Goal: Task Accomplishment & Management: Manage account settings

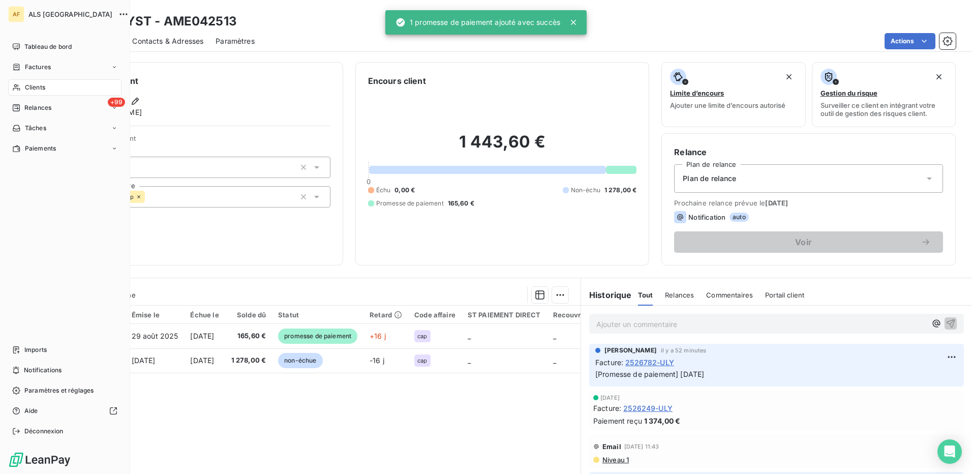
click at [45, 88] on span "Clients" at bounding box center [35, 87] width 20 height 9
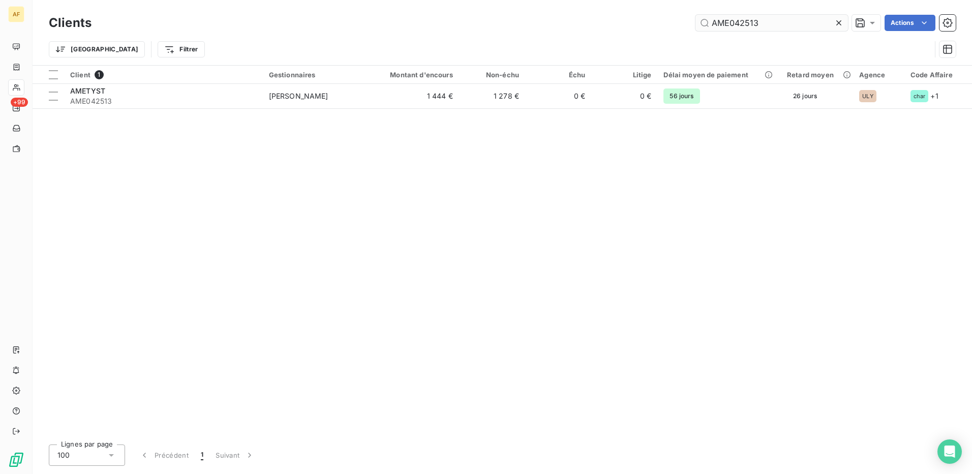
click at [730, 23] on input "AME042513" at bounding box center [771, 23] width 152 height 16
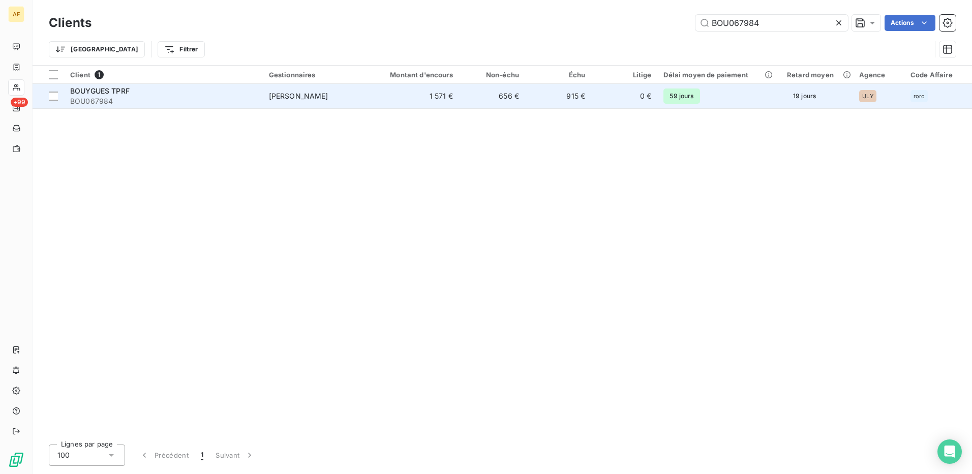
type input "BOU067984"
click at [148, 96] on span "BOU067984" at bounding box center [163, 101] width 187 height 10
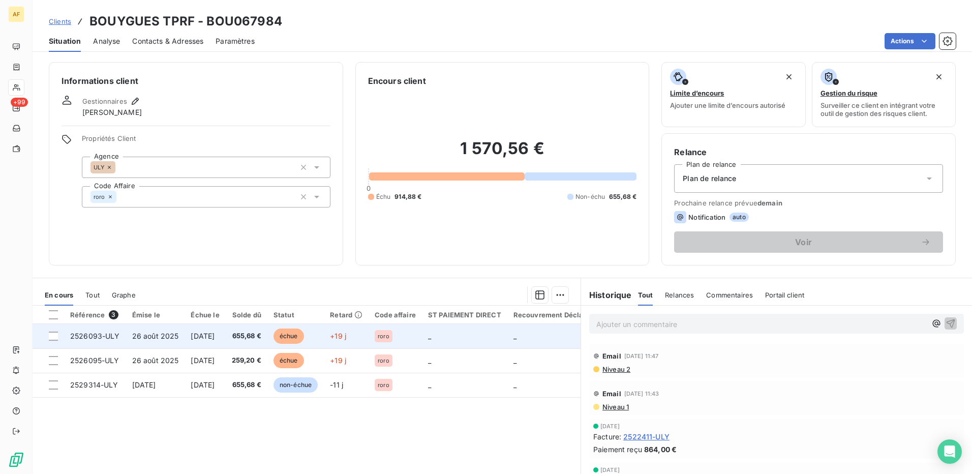
click at [213, 337] on span "[DATE]" at bounding box center [203, 335] width 24 height 9
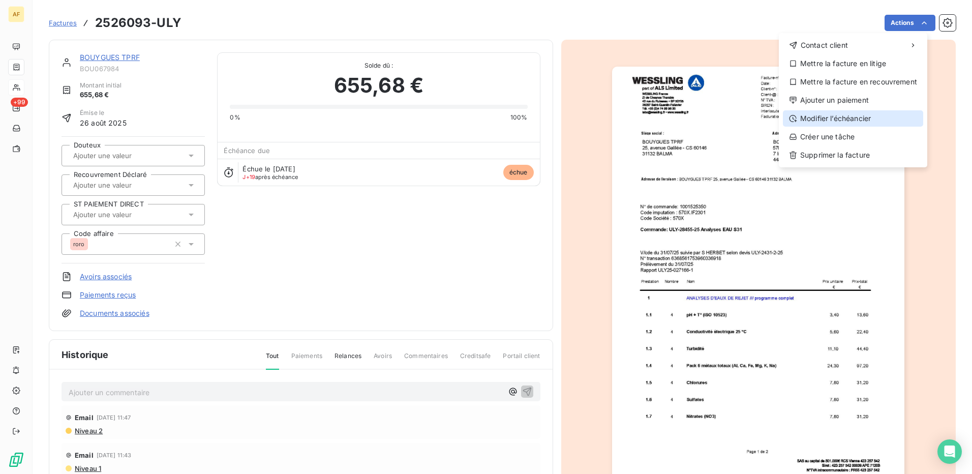
click at [866, 123] on div "Modifier l’échéancier" at bounding box center [853, 118] width 140 height 16
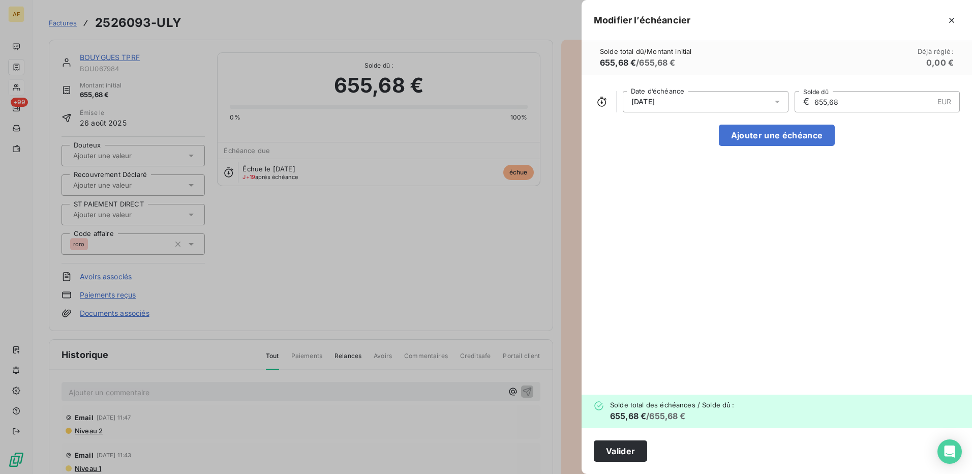
click at [777, 102] on icon at bounding box center [776, 102] width 5 height 3
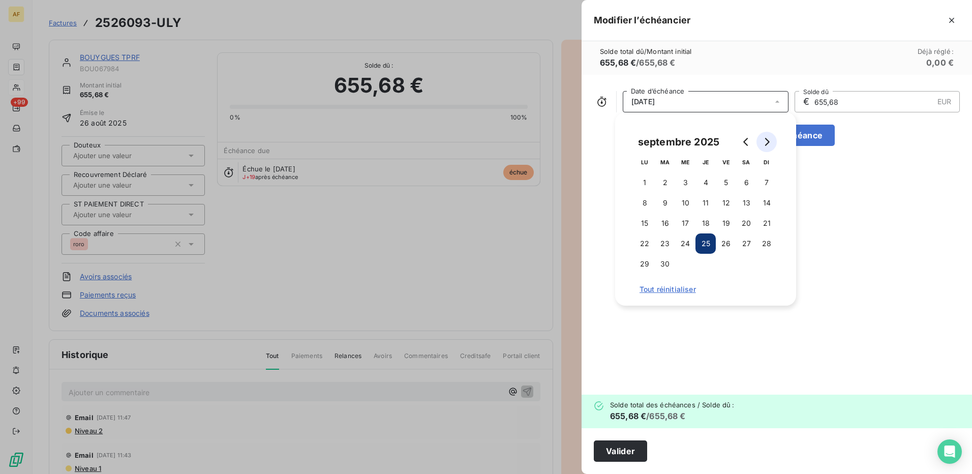
click at [767, 141] on icon "Go to next month" at bounding box center [767, 142] width 5 height 8
click at [728, 197] on button "10" at bounding box center [726, 203] width 20 height 20
click at [838, 232] on div "[DATE] Date d’échéance € 655,68 EUR Solde dû Ajouter une échéance" at bounding box center [776, 235] width 390 height 320
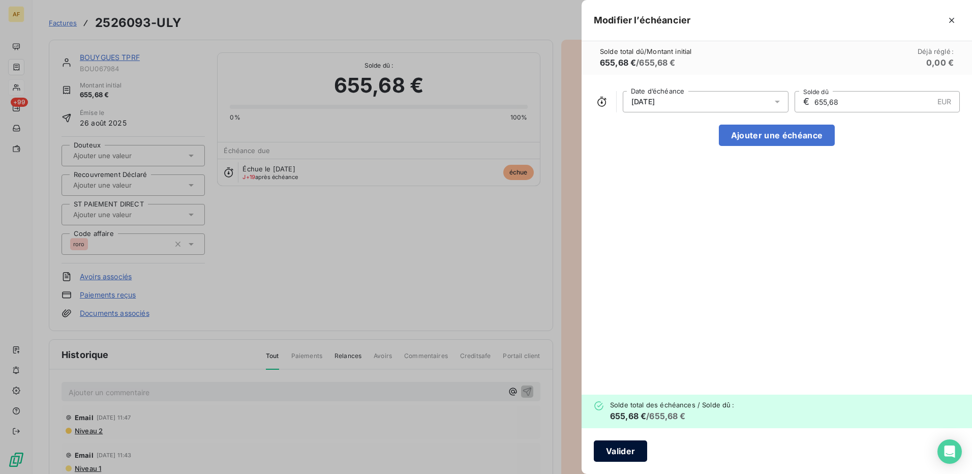
click at [612, 444] on button "Valider" at bounding box center [620, 450] width 53 height 21
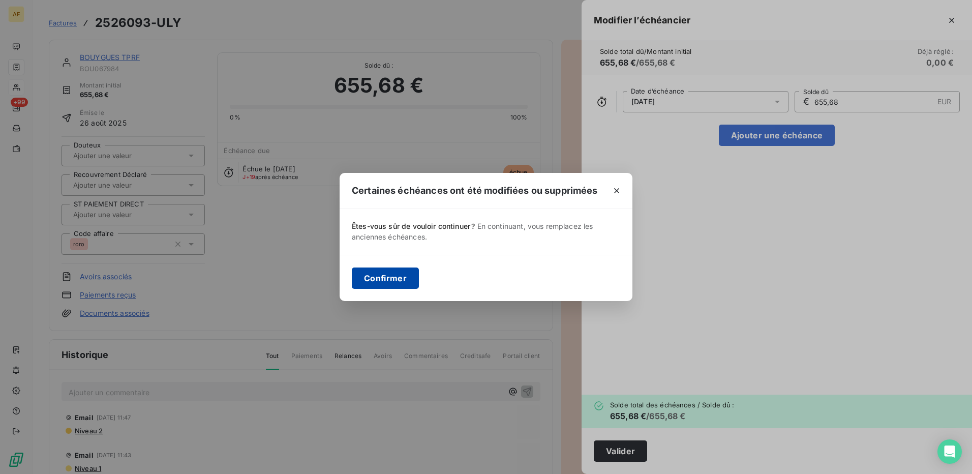
click at [393, 277] on button "Confirmer" at bounding box center [385, 277] width 67 height 21
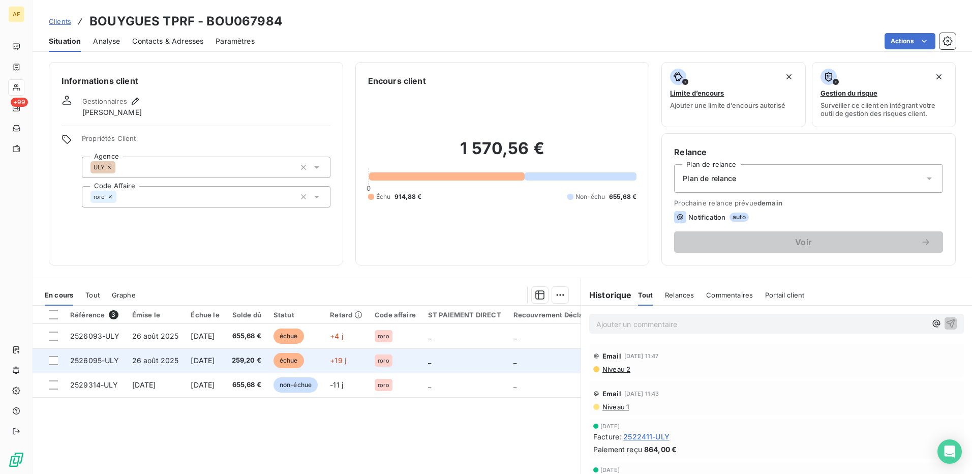
click at [207, 356] on span "[DATE]" at bounding box center [203, 360] width 24 height 9
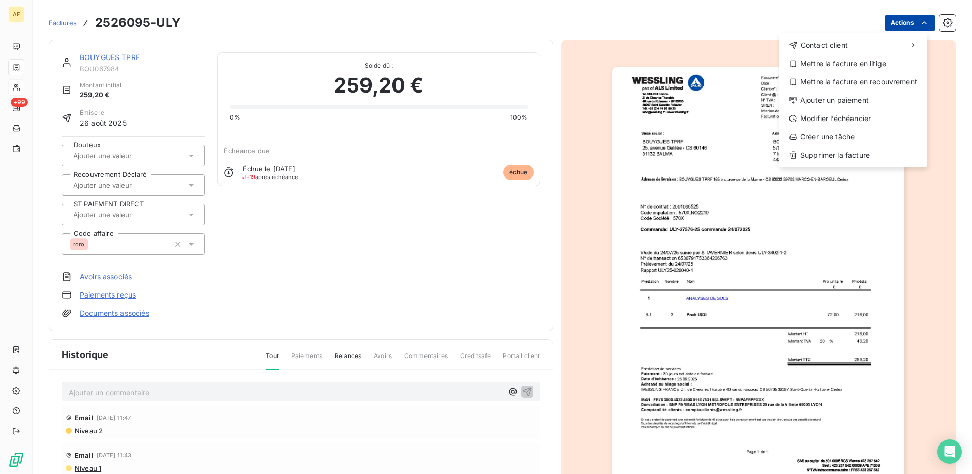
click at [911, 29] on html "AF +99 Factures 2526095-ULY Actions Contact client Mettre la facture en litige …" at bounding box center [486, 237] width 972 height 474
click at [865, 121] on div "Modifier l’échéancier" at bounding box center [853, 118] width 140 height 16
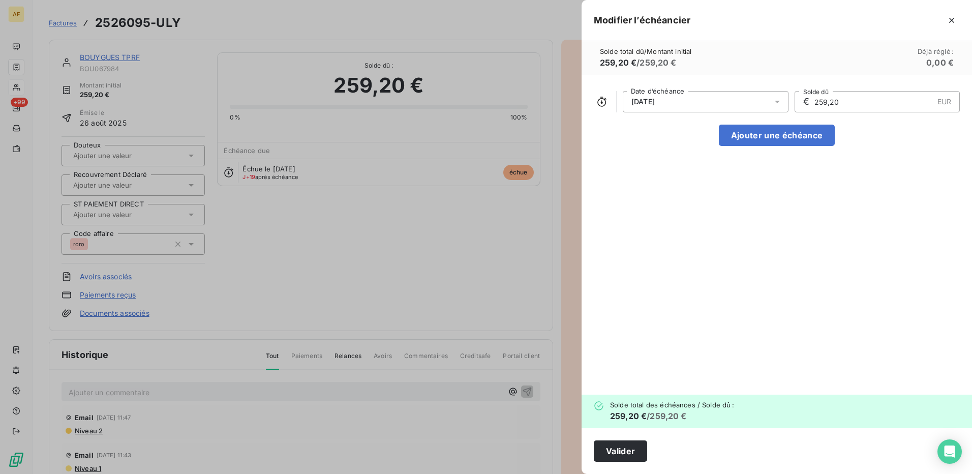
click at [772, 105] on icon at bounding box center [777, 102] width 10 height 10
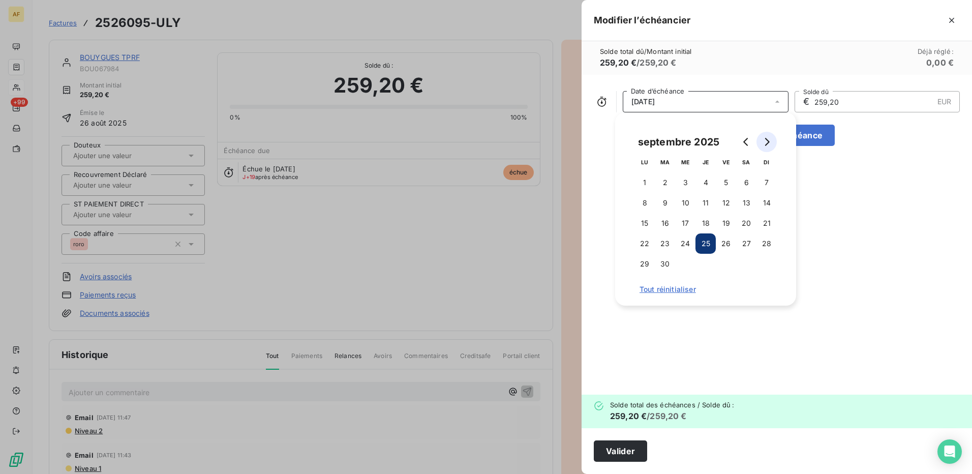
click at [766, 141] on icon "Go to next month" at bounding box center [766, 142] width 8 height 8
click at [725, 200] on button "10" at bounding box center [726, 203] width 20 height 20
click at [625, 454] on button "Valider" at bounding box center [620, 450] width 53 height 21
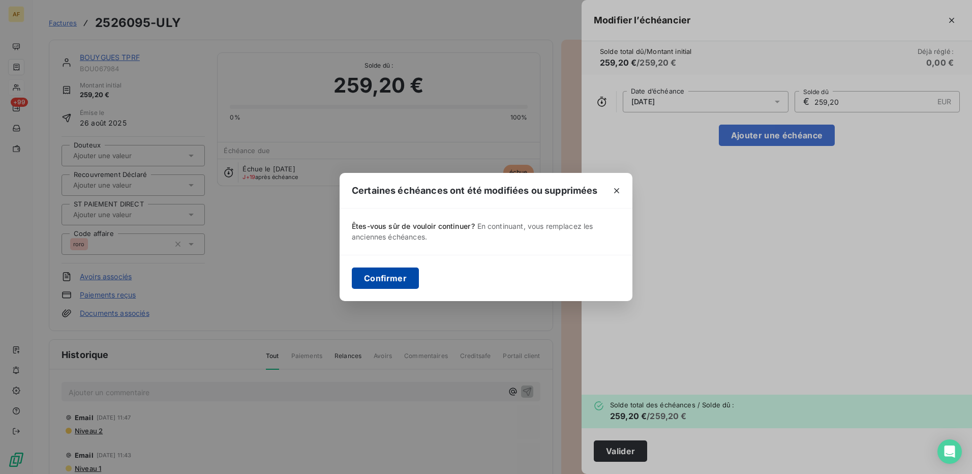
click at [370, 282] on button "Confirmer" at bounding box center [385, 277] width 67 height 21
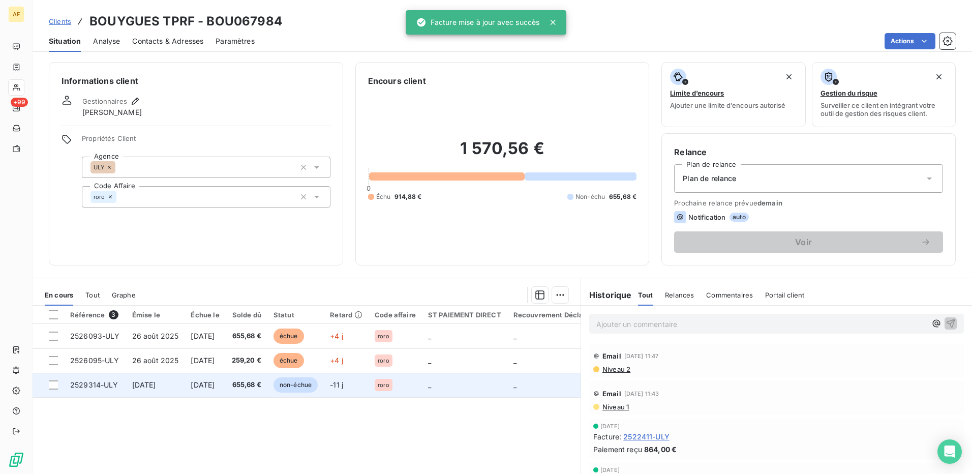
click at [225, 386] on td "[DATE]" at bounding box center [204, 384] width 41 height 24
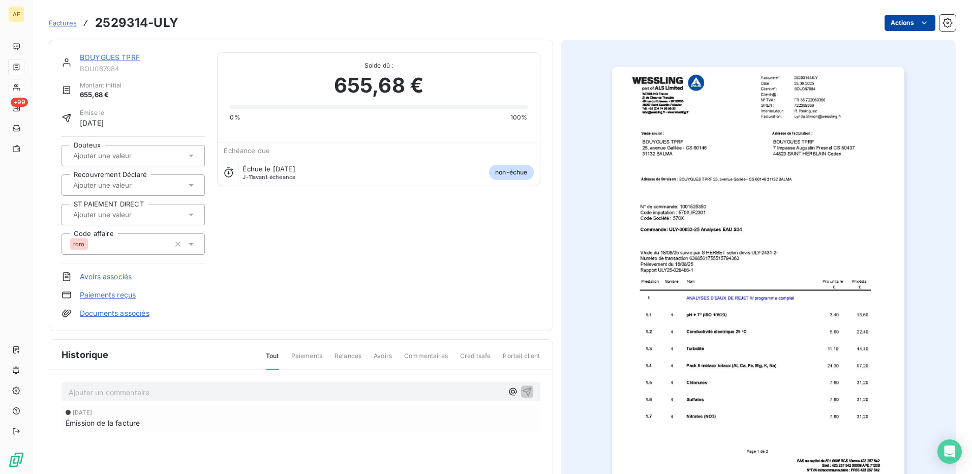
click at [887, 25] on html "AF +99 Factures 2529314-ULY Actions BOUYGUES TPRF BOU067984 Montant initial 655…" at bounding box center [486, 237] width 972 height 474
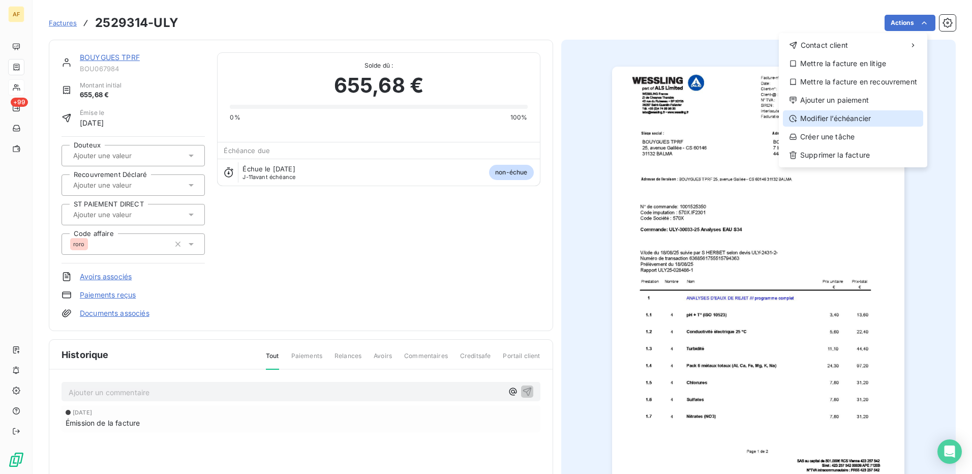
click at [821, 117] on div "Modifier l’échéancier" at bounding box center [853, 118] width 140 height 16
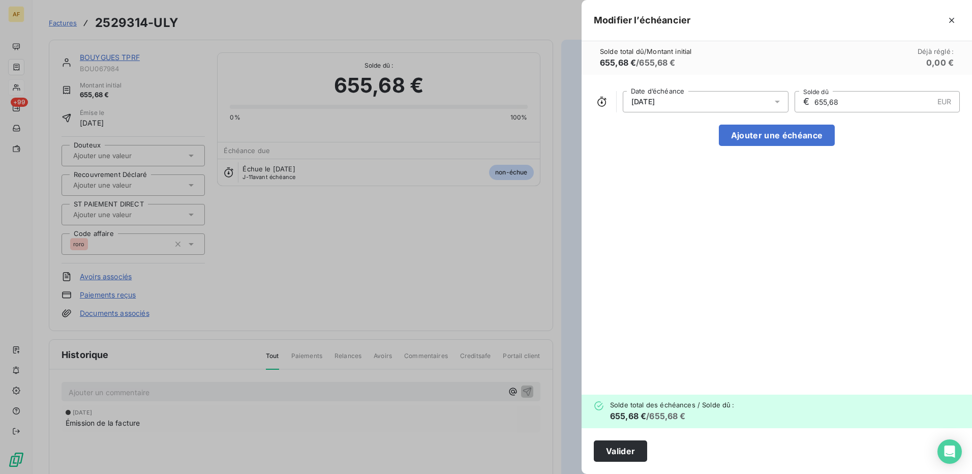
click at [683, 100] on div "[DATE]" at bounding box center [706, 101] width 166 height 21
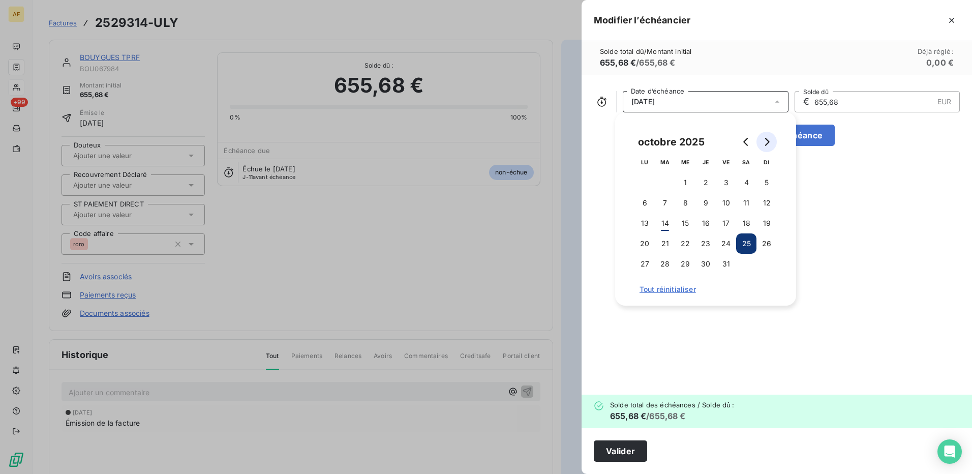
click at [766, 143] on icon "Go to next month" at bounding box center [766, 142] width 8 height 8
click at [765, 204] on button "9" at bounding box center [766, 203] width 20 height 20
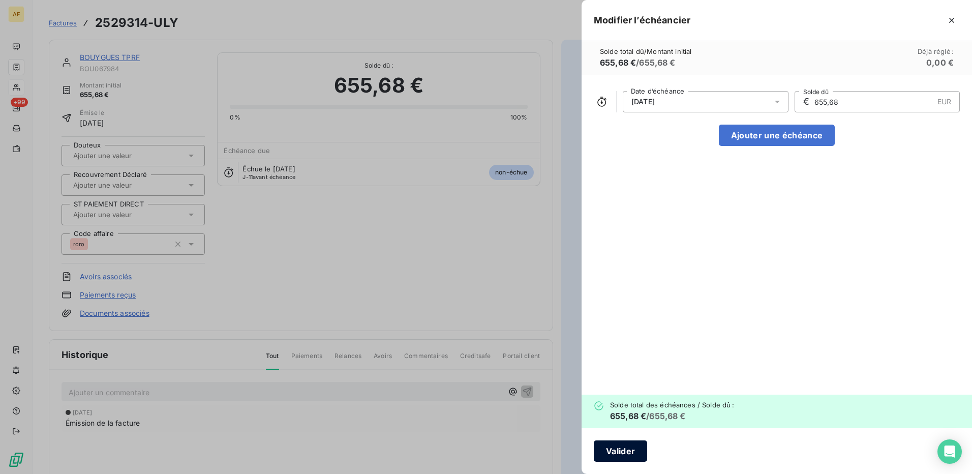
click at [617, 446] on button "Valider" at bounding box center [620, 450] width 53 height 21
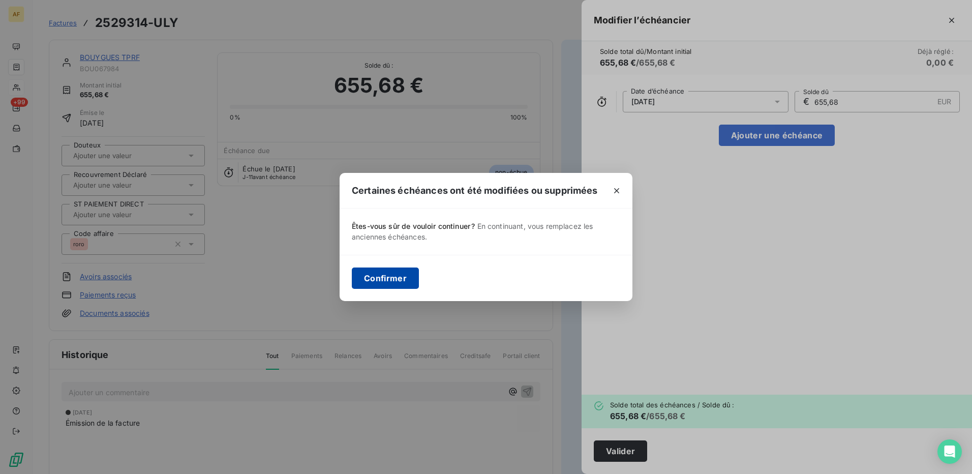
click at [384, 272] on button "Confirmer" at bounding box center [385, 277] width 67 height 21
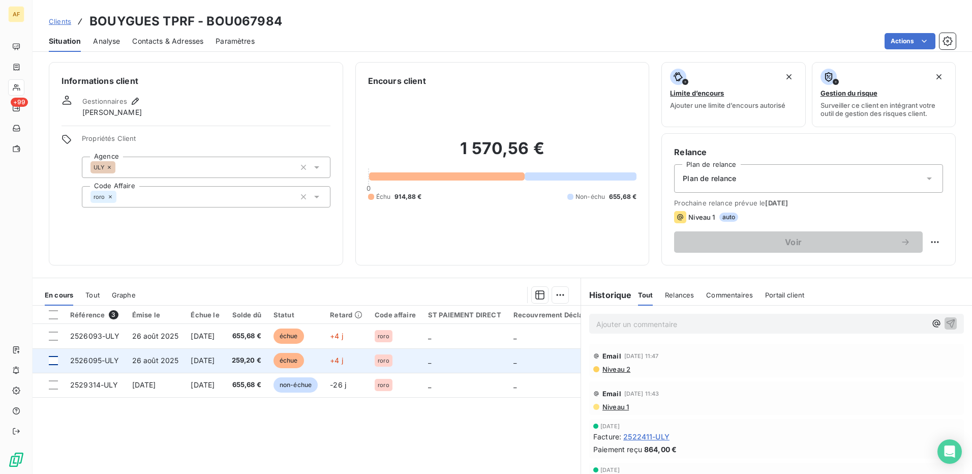
click at [54, 359] on div at bounding box center [53, 360] width 9 height 9
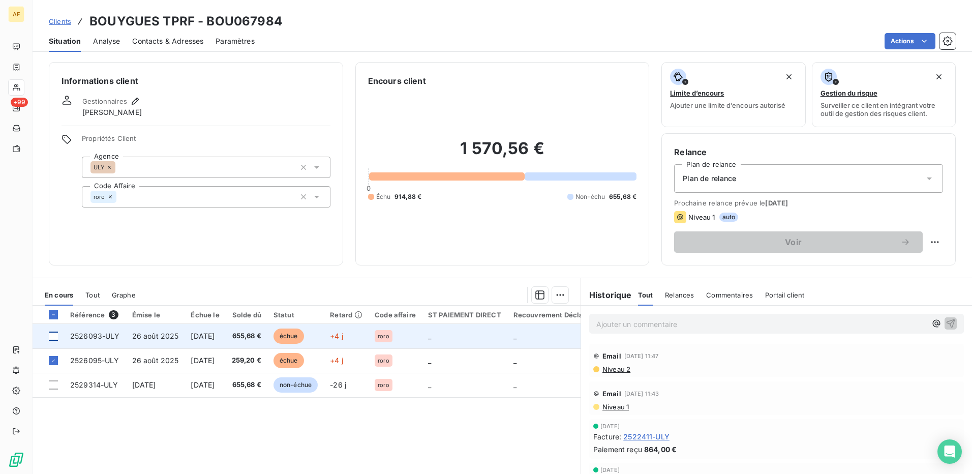
click at [51, 338] on div at bounding box center [53, 335] width 9 height 9
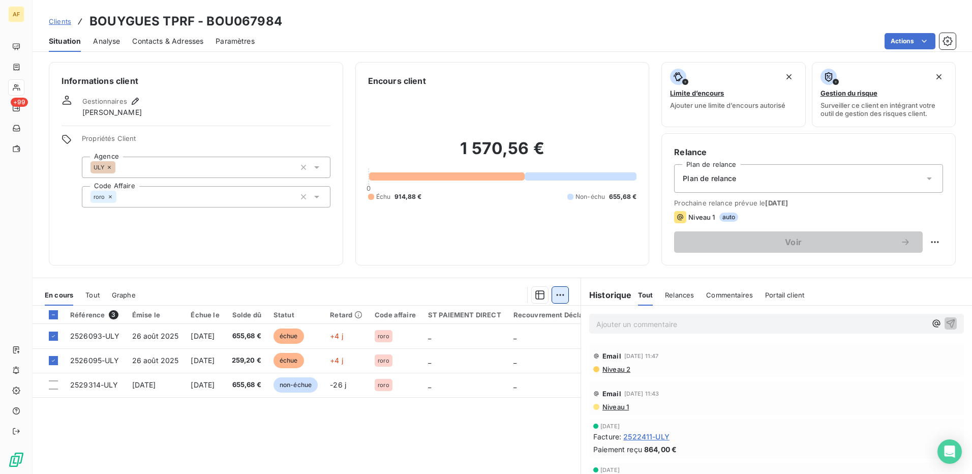
click at [560, 297] on html "AF +99 Clients BOUYGUES TPRF - BOU067984 Situation Analyse Contacts & Adresses …" at bounding box center [486, 237] width 972 height 474
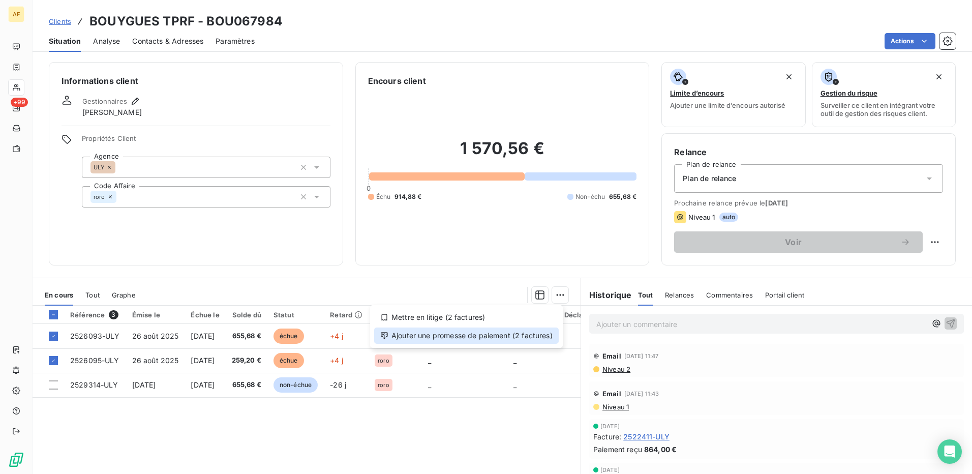
click at [547, 335] on div "Ajouter une promesse de paiement (2 factures)" at bounding box center [466, 335] width 184 height 16
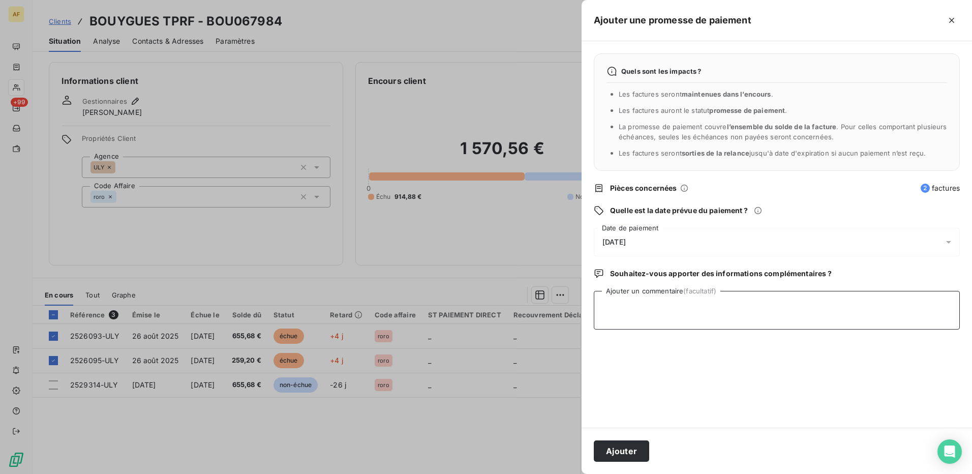
click at [705, 305] on textarea "Ajouter un commentaire (facultatif)" at bounding box center [777, 310] width 366 height 39
type textarea "[DATE]"
click at [649, 243] on div "[DATE]" at bounding box center [777, 242] width 366 height 28
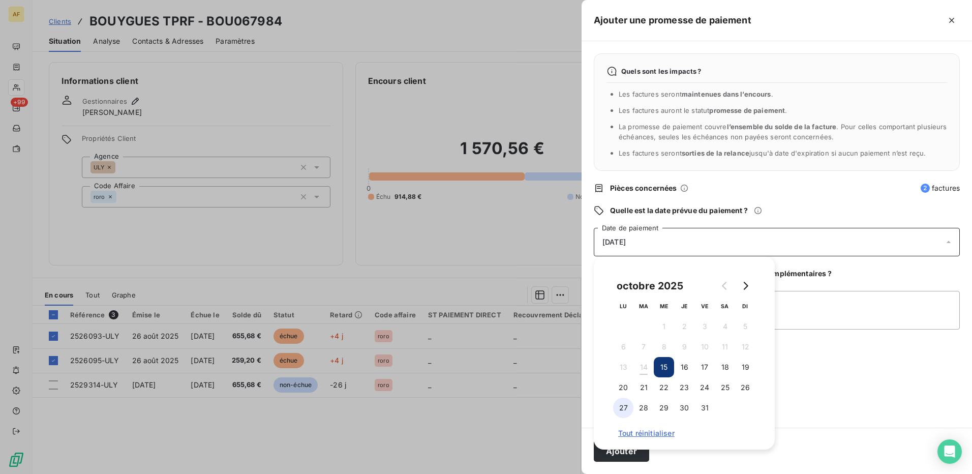
click at [626, 410] on button "27" at bounding box center [623, 407] width 20 height 20
click at [859, 320] on textarea "[DATE]" at bounding box center [777, 310] width 366 height 39
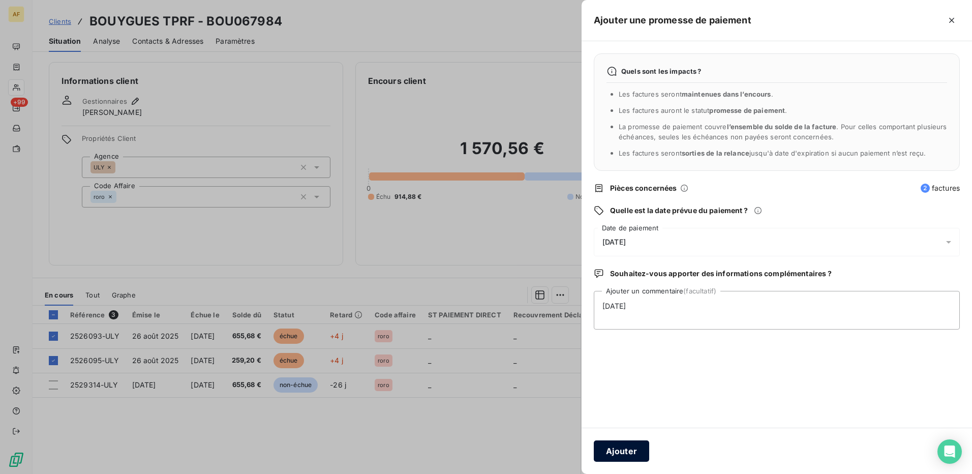
click at [604, 453] on button "Ajouter" at bounding box center [621, 450] width 55 height 21
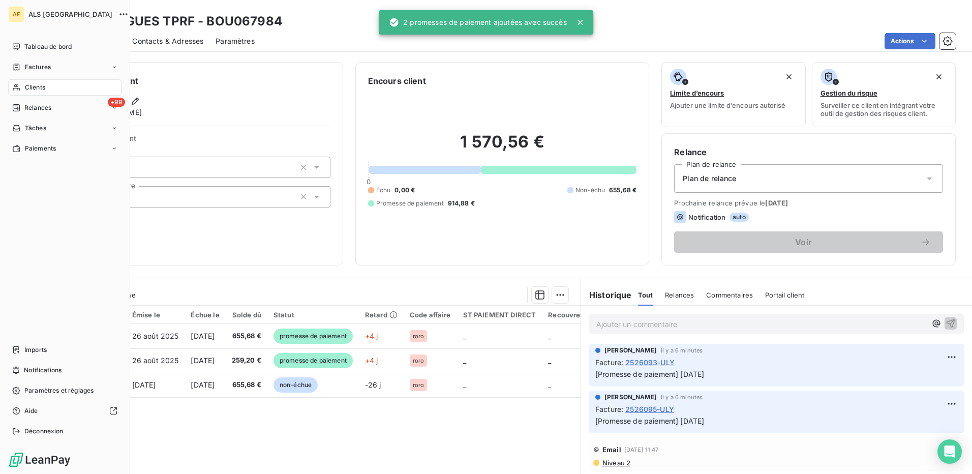
click at [39, 85] on span "Clients" at bounding box center [35, 87] width 20 height 9
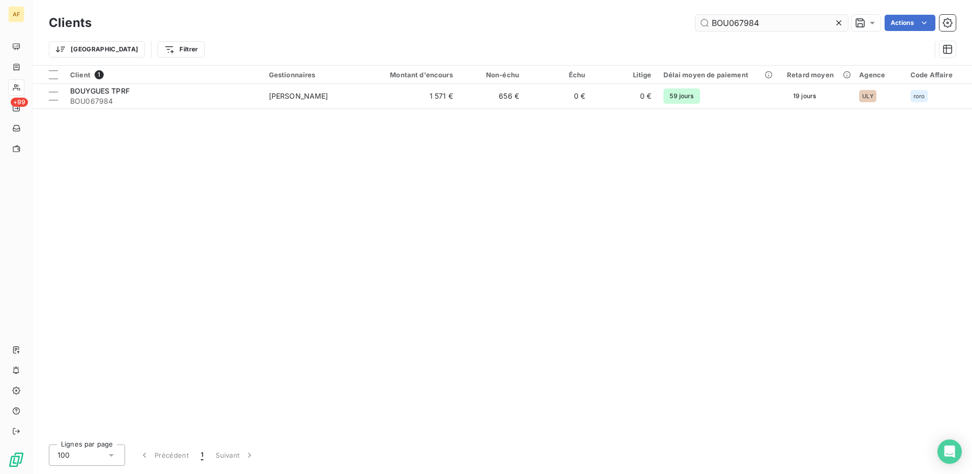
click at [718, 24] on input "BOU067984" at bounding box center [771, 23] width 152 height 16
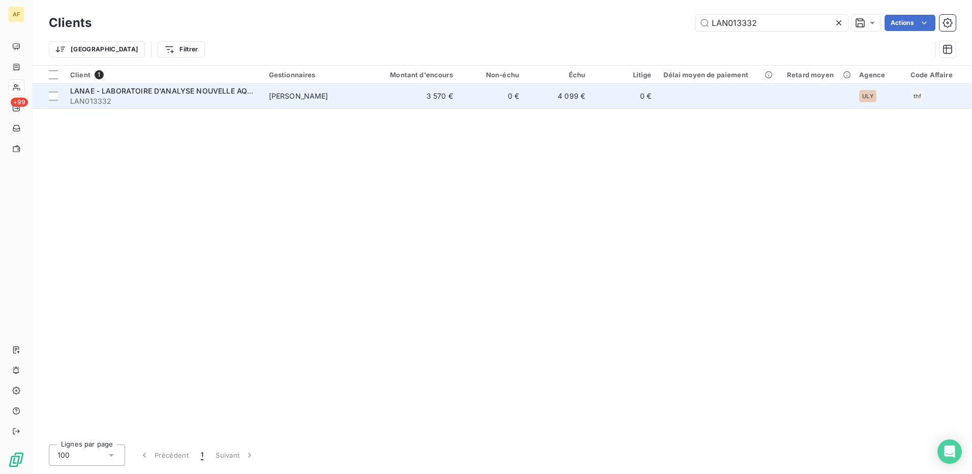
type input "LAN013332"
click at [549, 102] on td "4 099 €" at bounding box center [558, 96] width 66 height 24
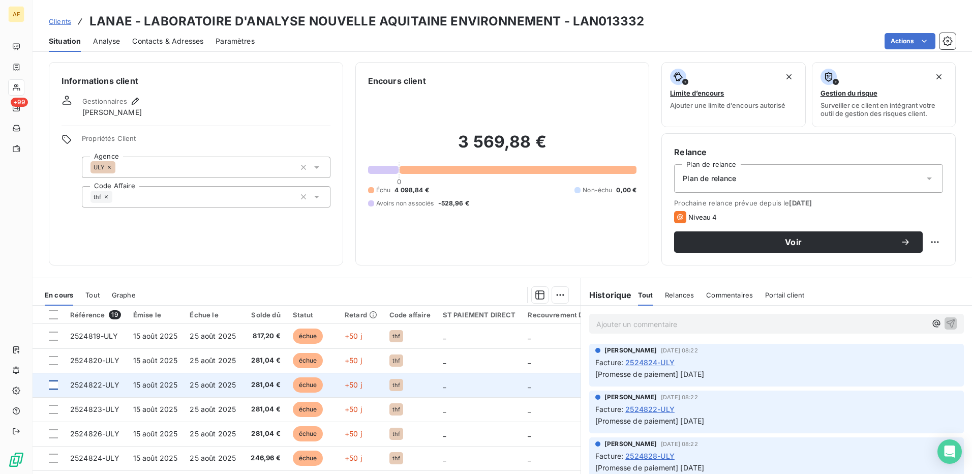
click at [52, 384] on div at bounding box center [53, 384] width 9 height 9
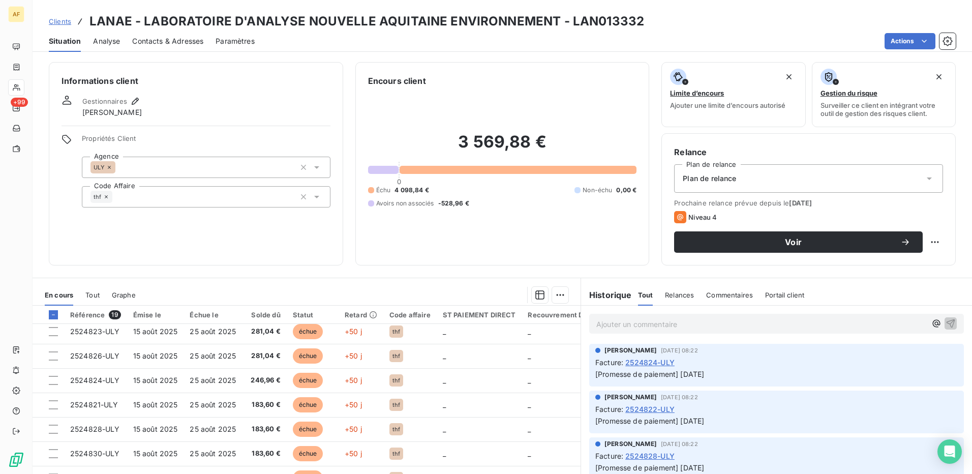
scroll to position [102, 0]
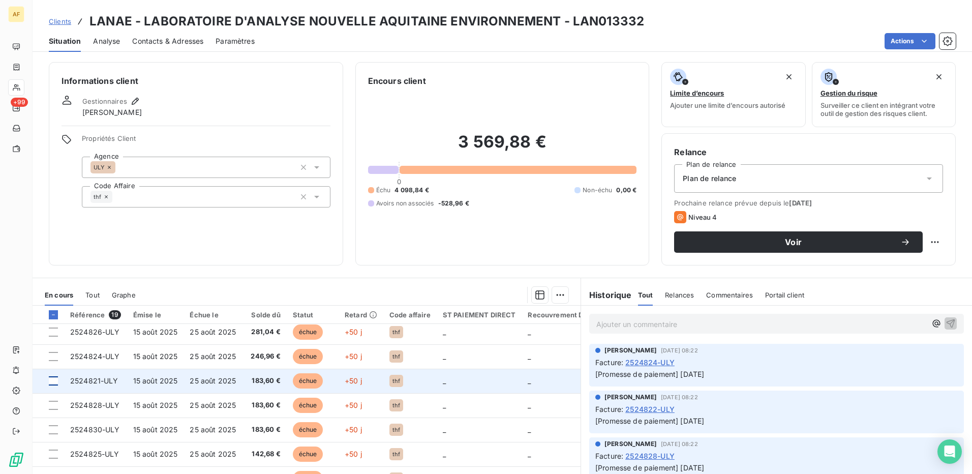
click at [51, 383] on div at bounding box center [53, 380] width 9 height 9
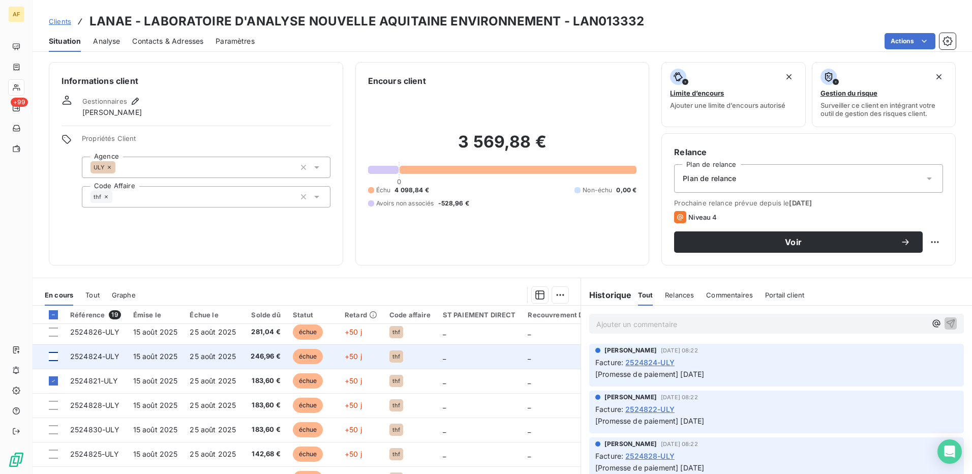
click at [51, 360] on div at bounding box center [53, 356] width 9 height 9
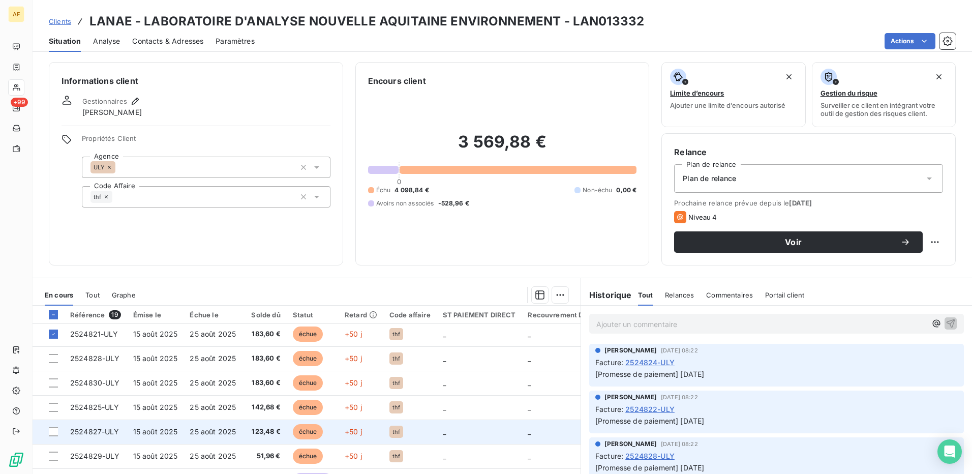
scroll to position [152, 0]
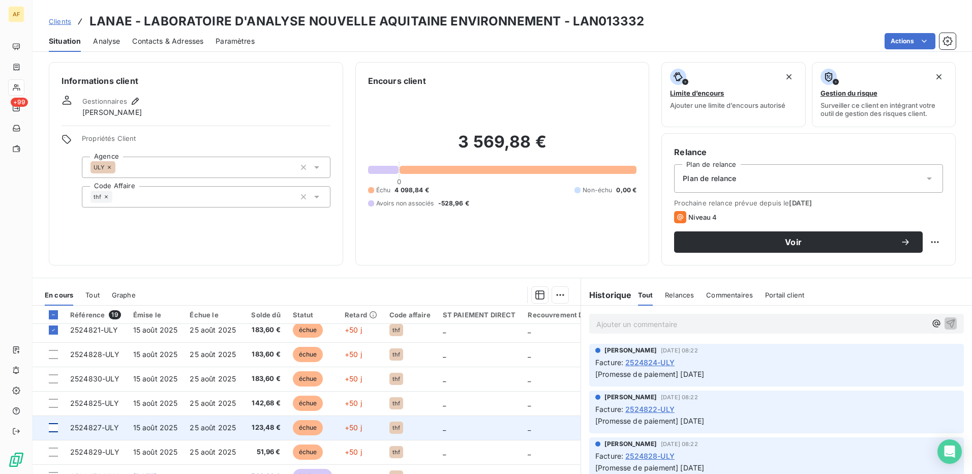
click at [53, 428] on div at bounding box center [53, 427] width 9 height 9
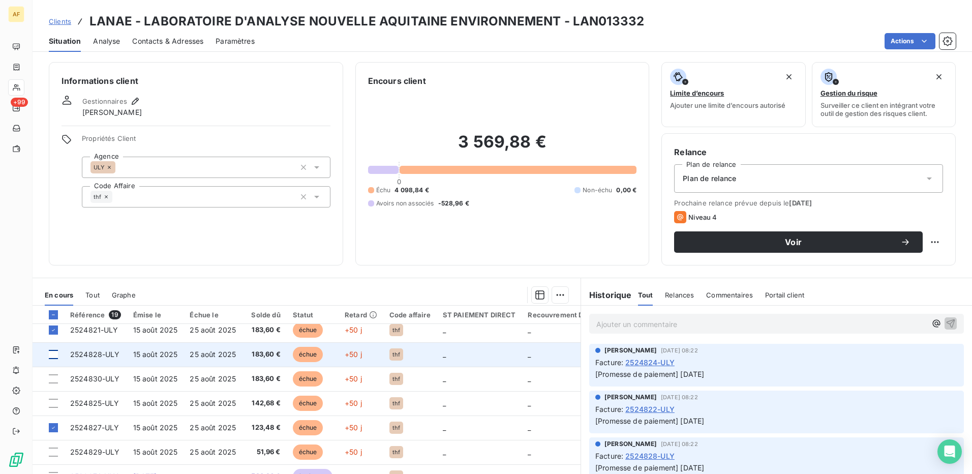
click at [53, 357] on div at bounding box center [53, 354] width 9 height 9
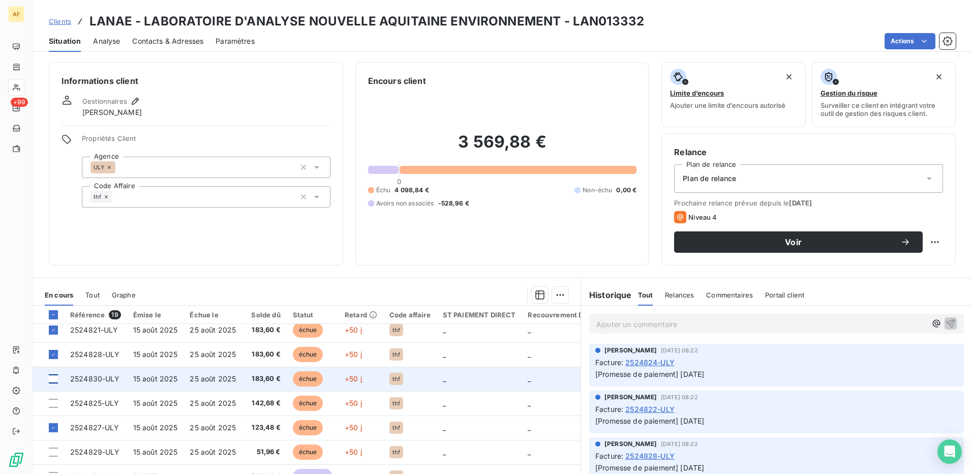
click at [53, 382] on div at bounding box center [53, 378] width 9 height 9
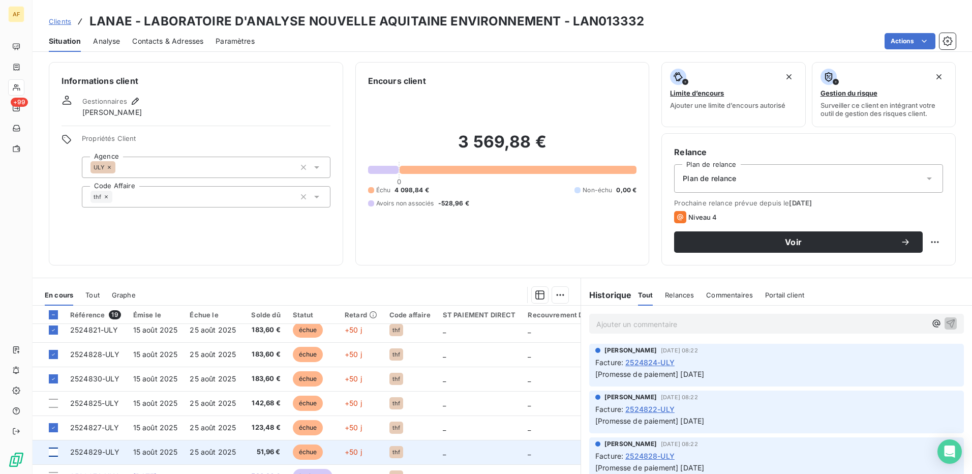
click at [55, 454] on div at bounding box center [53, 451] width 9 height 9
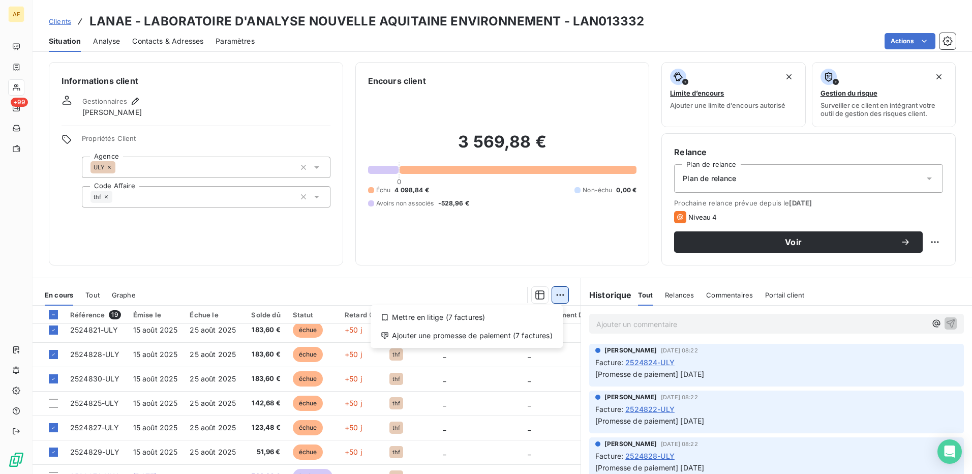
click at [562, 299] on html "AF +99 Clients LANAE - LABORATOIRE D'ANALYSE NOUVELLE AQUITAINE ENVIRONNEMENT -…" at bounding box center [486, 237] width 972 height 474
click at [540, 335] on div "Ajouter une promesse de paiement (7 factures)" at bounding box center [467, 335] width 184 height 16
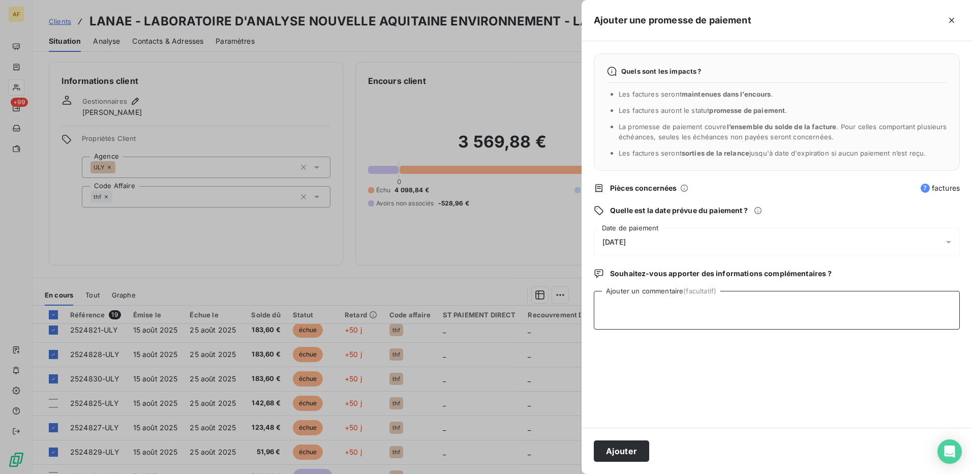
click at [662, 307] on textarea "Ajouter un commentaire (facultatif)" at bounding box center [777, 310] width 366 height 39
click at [628, 309] on textarea "Ajouter un commentaire (facultatif)" at bounding box center [777, 310] width 366 height 39
type textarea "[DATE]"
click at [651, 241] on div "[DATE]" at bounding box center [777, 242] width 366 height 28
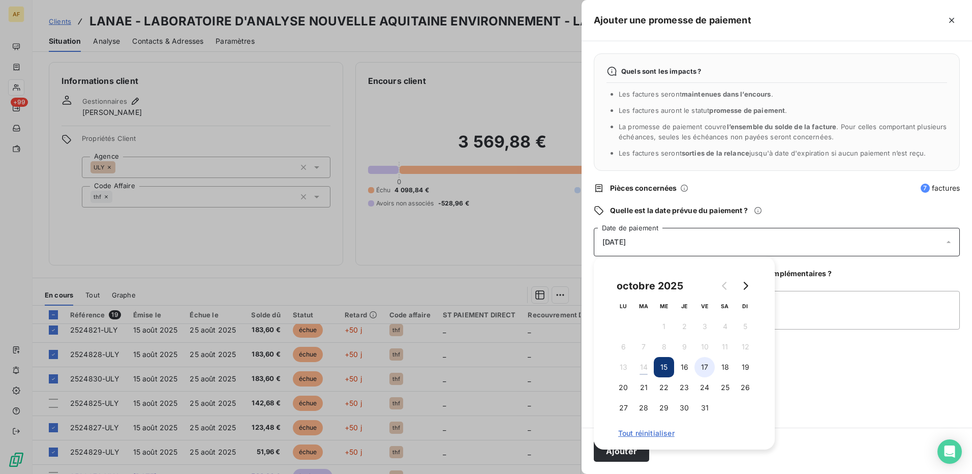
click at [708, 367] on button "17" at bounding box center [704, 367] width 20 height 20
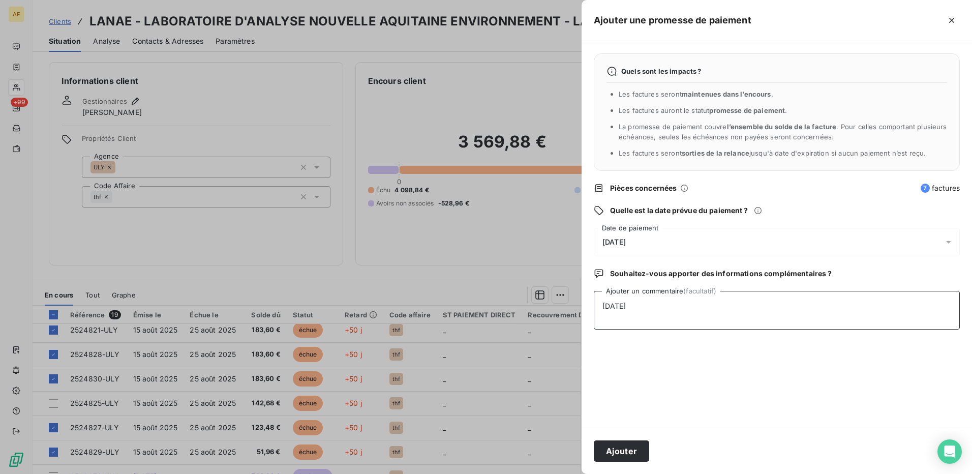
click at [843, 319] on textarea "[DATE]" at bounding box center [777, 310] width 366 height 39
click at [632, 448] on button "Ajouter" at bounding box center [621, 450] width 55 height 21
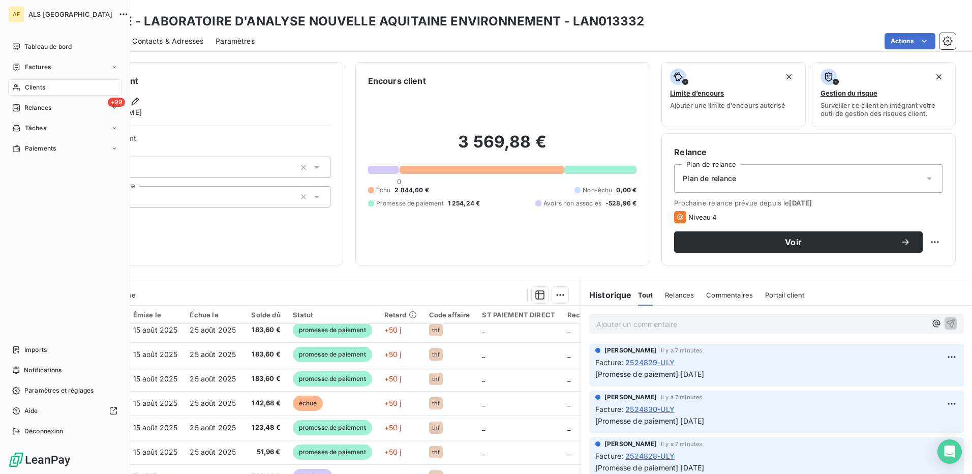
click at [41, 85] on span "Clients" at bounding box center [35, 87] width 20 height 9
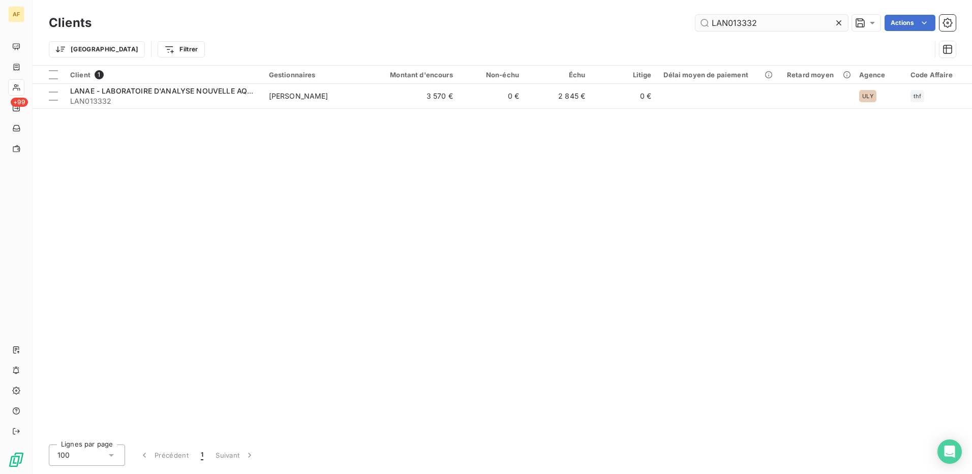
click at [717, 22] on input "LAN013332" at bounding box center [771, 23] width 152 height 16
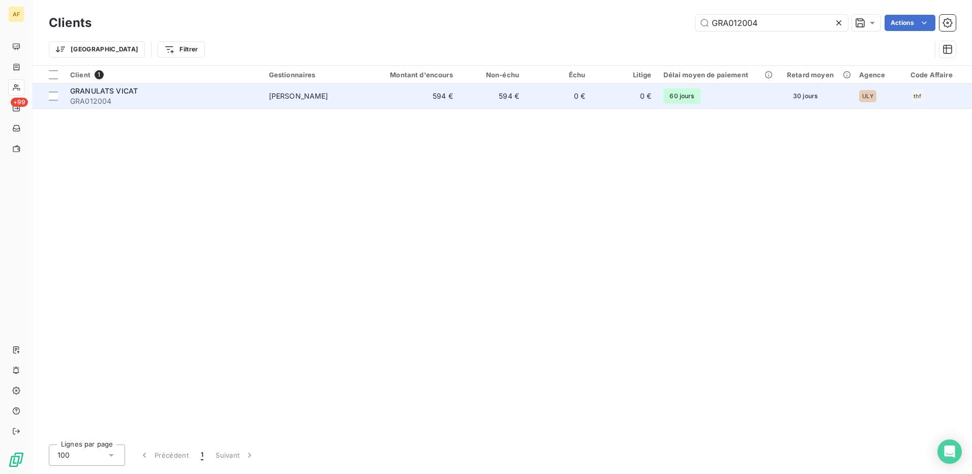
type input "GRA012004"
click at [141, 96] on span "GRA012004" at bounding box center [163, 101] width 187 height 10
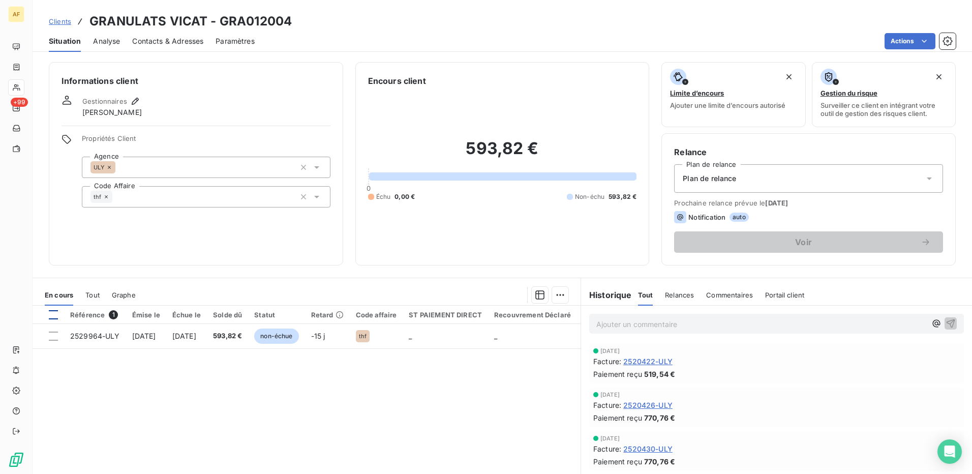
click at [55, 318] on div at bounding box center [53, 314] width 9 height 9
click at [557, 296] on html "AF +99 Clients GRANULATS VICAT - GRA012004 Situation Analyse Contacts & Adresse…" at bounding box center [486, 237] width 972 height 474
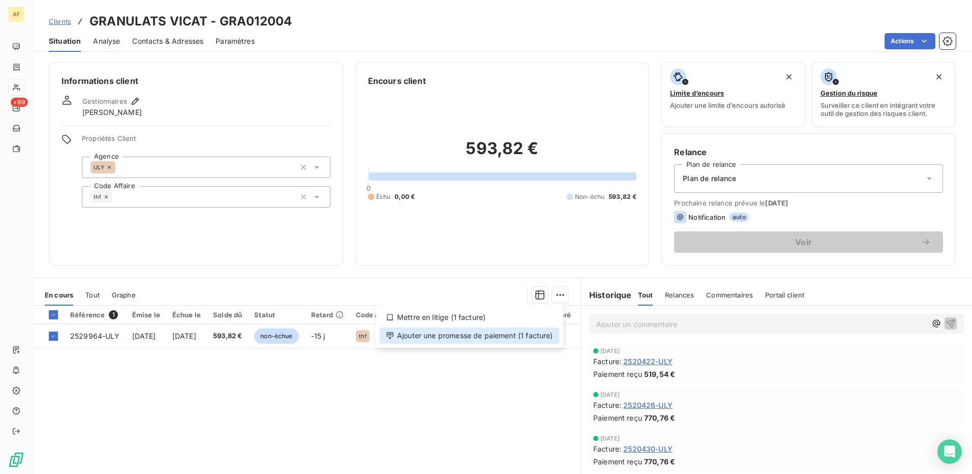
click at [549, 334] on div "Ajouter une promesse de paiement (1 facture)" at bounding box center [469, 335] width 179 height 16
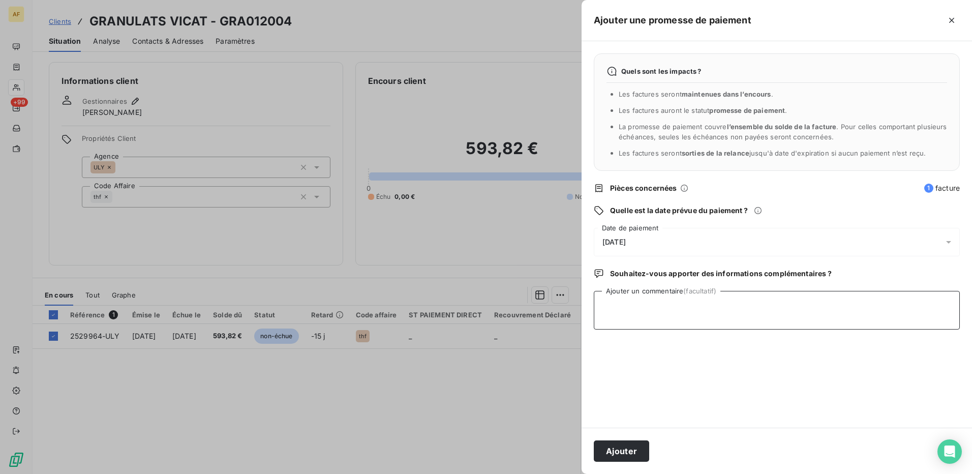
click at [699, 329] on textarea "Ajouter un commentaire (facultatif)" at bounding box center [777, 310] width 366 height 39
type textarea "[DATE]"
click at [662, 241] on div "[DATE]" at bounding box center [777, 242] width 366 height 28
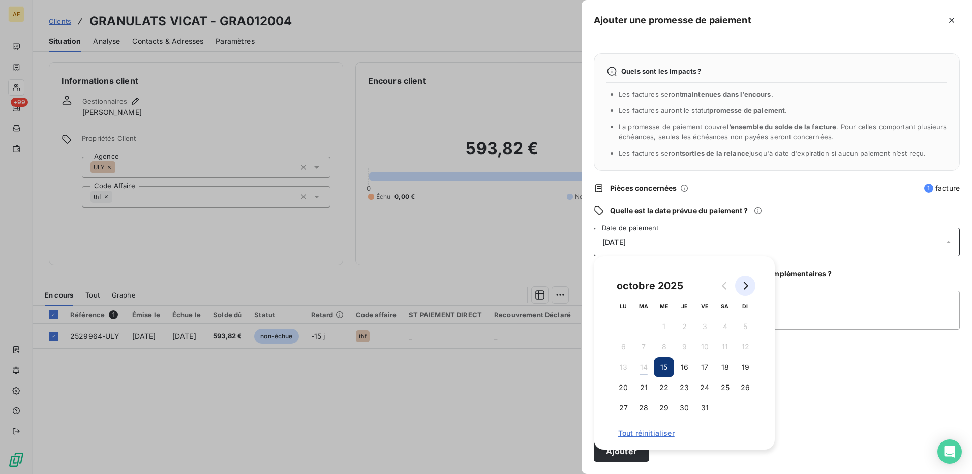
click at [745, 288] on icon "Go to next month" at bounding box center [745, 286] width 5 height 8
click at [725, 390] on button "22" at bounding box center [725, 387] width 20 height 20
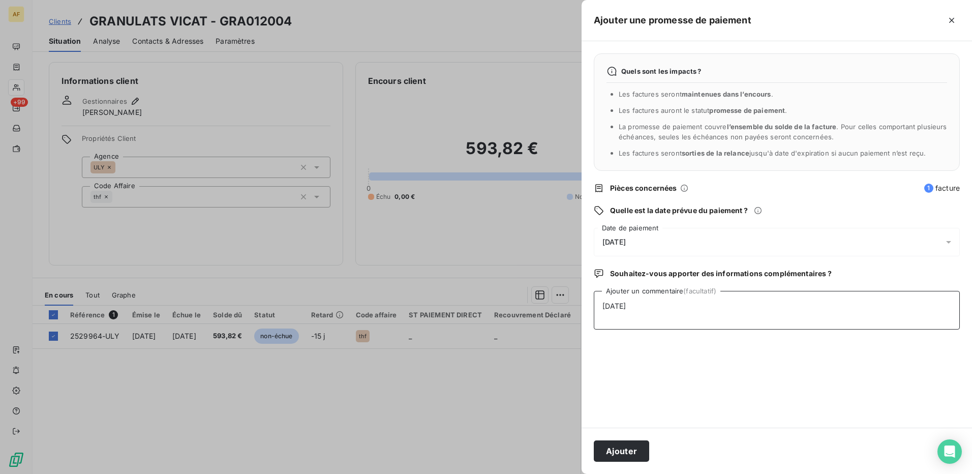
click at [837, 319] on textarea "[DATE]" at bounding box center [777, 310] width 366 height 39
click at [614, 455] on button "Ajouter" at bounding box center [621, 450] width 55 height 21
